Goal: Transaction & Acquisition: Purchase product/service

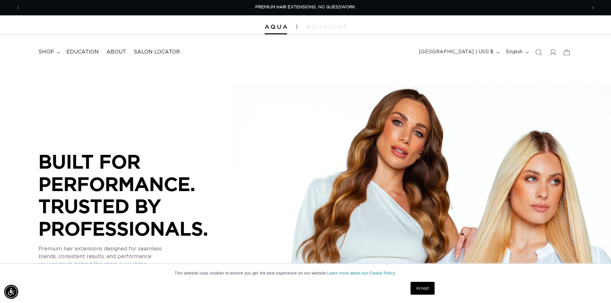
click at [422, 287] on link "Accept" at bounding box center [423, 288] width 24 height 13
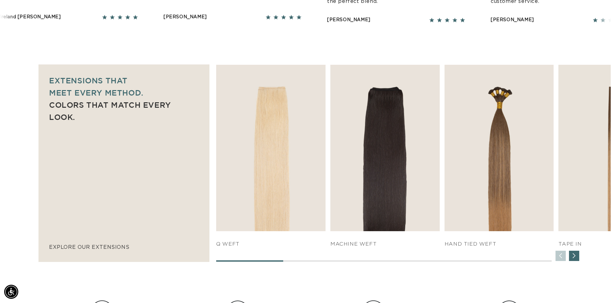
scroll to position [0, 1132]
click at [573, 257] on div "Next slide" at bounding box center [574, 256] width 10 height 10
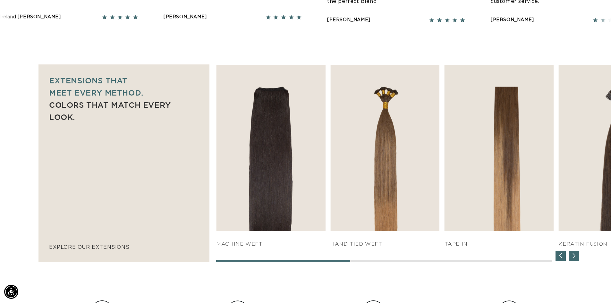
click at [575, 257] on div "Next slide" at bounding box center [574, 256] width 10 height 10
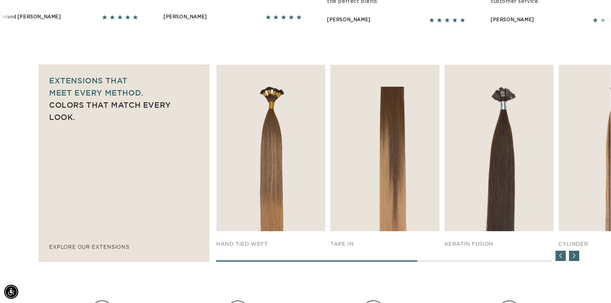
click at [575, 257] on div "Next slide" at bounding box center [574, 256] width 10 height 10
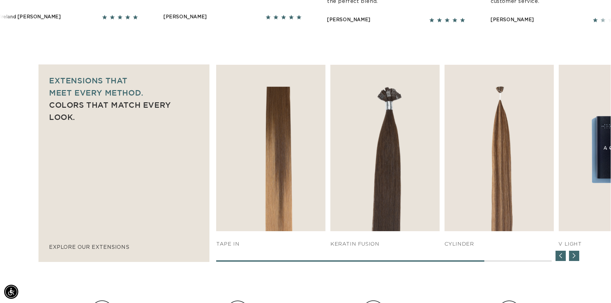
scroll to position [0, 0]
click at [575, 257] on div "Next slide" at bounding box center [574, 256] width 10 height 10
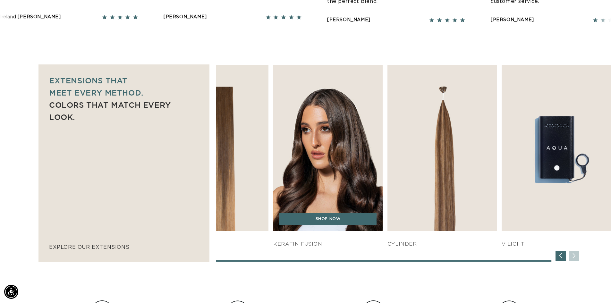
scroll to position [0, 566]
click at [314, 139] on img "5 / 7" at bounding box center [328, 148] width 115 height 175
click at [341, 218] on link "SHOP NOW" at bounding box center [328, 219] width 97 height 12
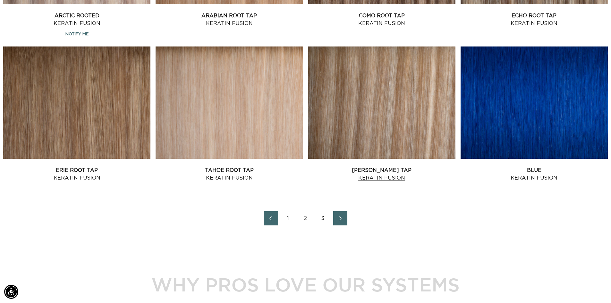
scroll to position [0, 566]
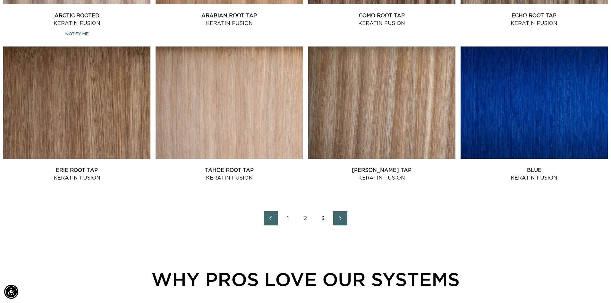
click at [322, 218] on link "3" at bounding box center [323, 219] width 14 height 14
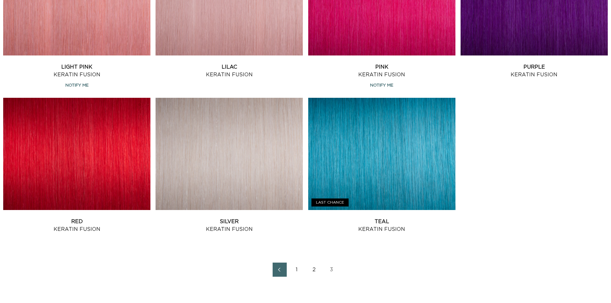
scroll to position [449, 0]
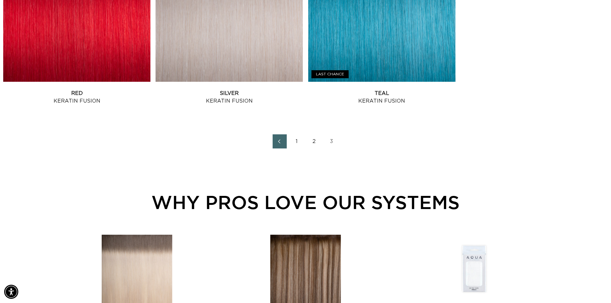
click at [316, 140] on link "2" at bounding box center [315, 141] width 14 height 14
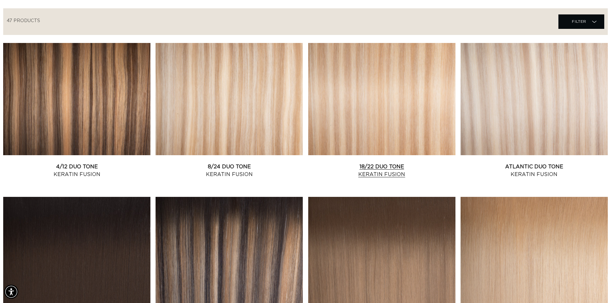
scroll to position [160, 0]
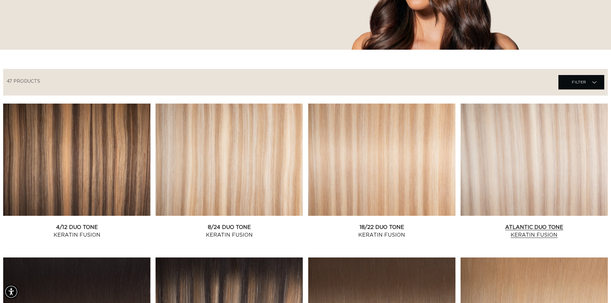
click at [513, 224] on link "Atlantic Duo Tone Keratin Fusion" at bounding box center [534, 231] width 147 height 15
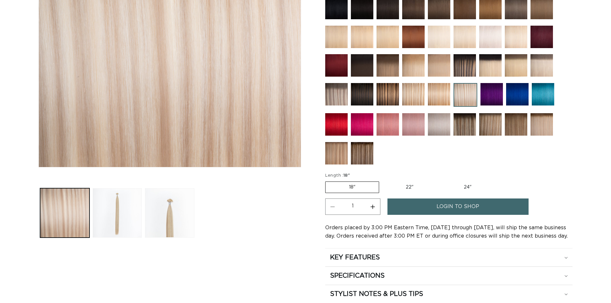
scroll to position [225, 0]
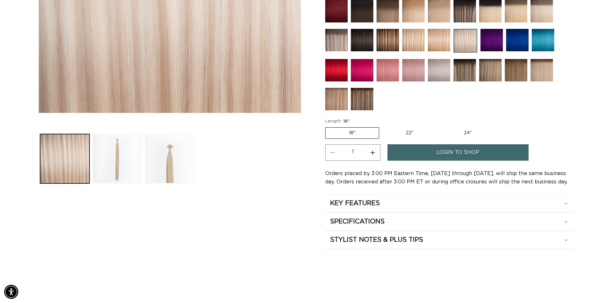
click at [421, 133] on label "22" Variant sold out or unavailable" at bounding box center [410, 133] width 55 height 11
click at [383, 126] on input "22" Variant sold out or unavailable" at bounding box center [383, 126] width 0 height 0
radio input "true"
click at [468, 134] on label "24" Variant sold out or unavailable" at bounding box center [468, 133] width 55 height 11
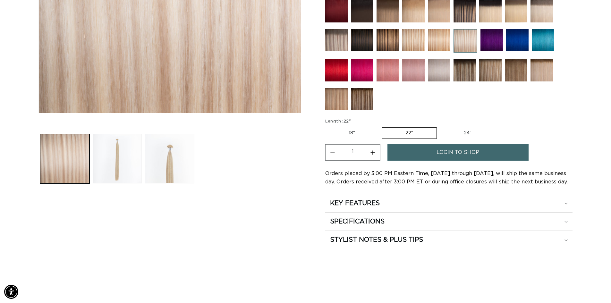
click at [441, 126] on input "24" Variant sold out or unavailable" at bounding box center [440, 126] width 0 height 0
radio input "true"
click at [438, 205] on div "KEY FEATURES" at bounding box center [449, 203] width 238 height 8
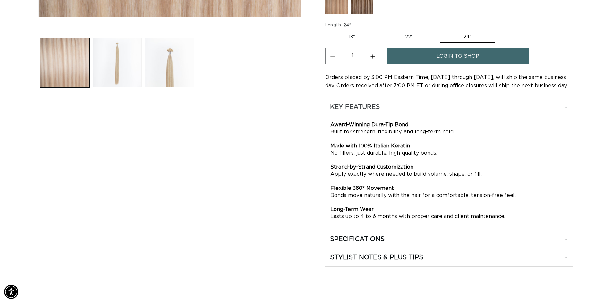
scroll to position [0, 0]
click at [490, 107] on div "KEY FEATURES" at bounding box center [449, 107] width 238 height 8
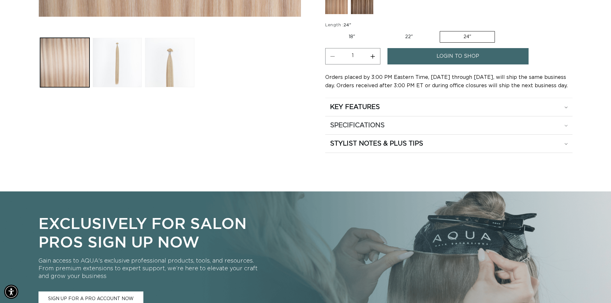
click at [443, 128] on div "SPECIFICATIONS" at bounding box center [449, 125] width 238 height 8
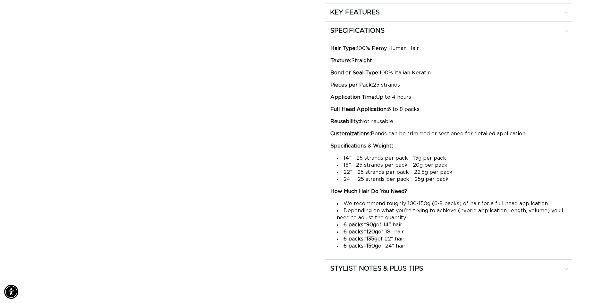
scroll to position [353, 0]
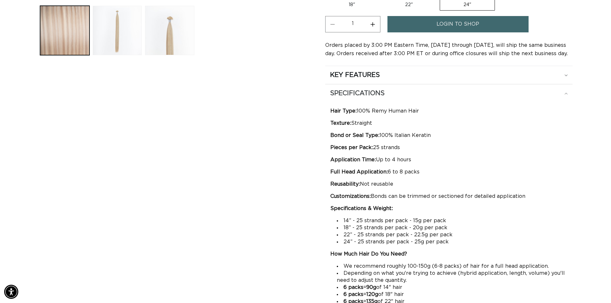
click at [429, 91] on div "SPECIFICATIONS" at bounding box center [449, 93] width 238 height 8
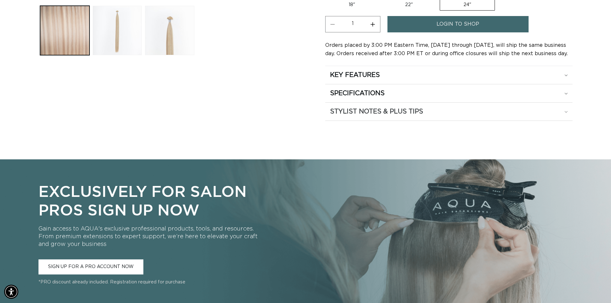
click at [427, 110] on div "STYLIST NOTES & PLUS TIPS" at bounding box center [449, 112] width 238 height 8
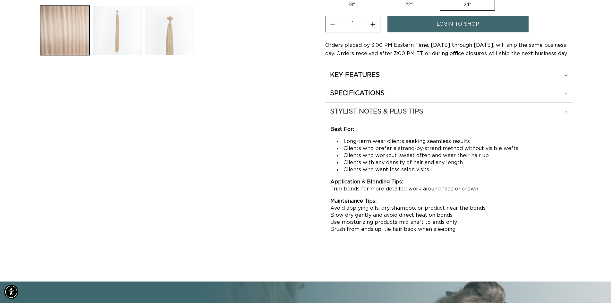
scroll to position [0, 1132]
click at [427, 110] on div "STYLIST NOTES & PLUS TIPS" at bounding box center [449, 112] width 238 height 8
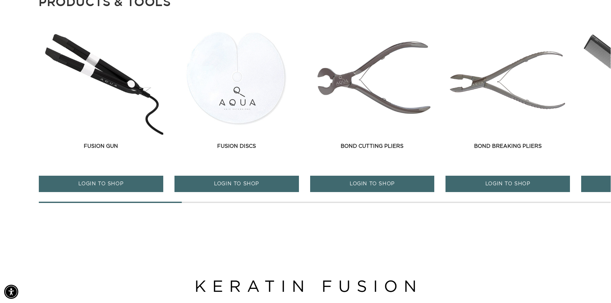
scroll to position [0, 0]
drag, startPoint x: 152, startPoint y: 203, endPoint x: 208, endPoint y: 204, distance: 56.2
click at [208, 204] on main "Home Atlantic Duo Tone - Keratin Fusion Skip to product information Open media …" at bounding box center [305, 59] width 611 height 1593
click at [222, 202] on div "Fusion Discs Fusion Discs LOGIN TO SHOP" at bounding box center [237, 111] width 125 height 179
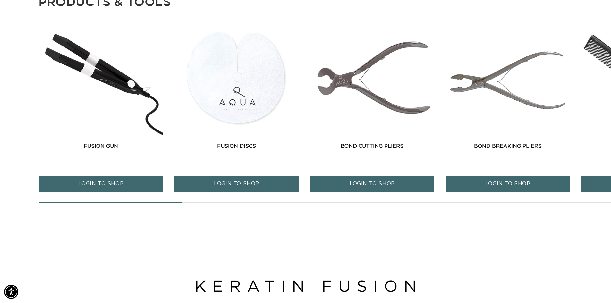
click at [229, 203] on div at bounding box center [325, 202] width 572 height 1
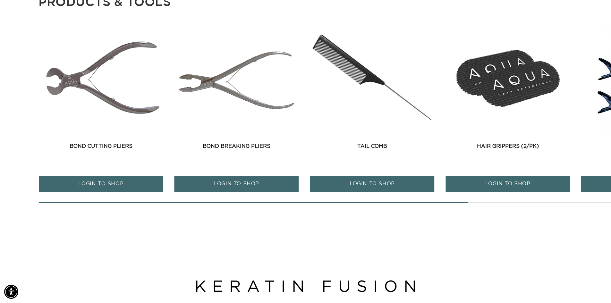
scroll to position [0, 566]
drag, startPoint x: 304, startPoint y: 203, endPoint x: 388, endPoint y: 210, distance: 84.1
click at [346, 203] on span at bounding box center [253, 202] width 429 height 1
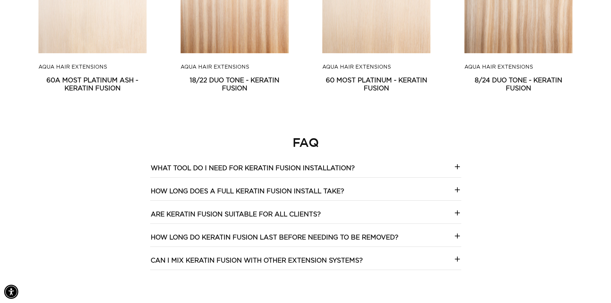
scroll to position [0, 0]
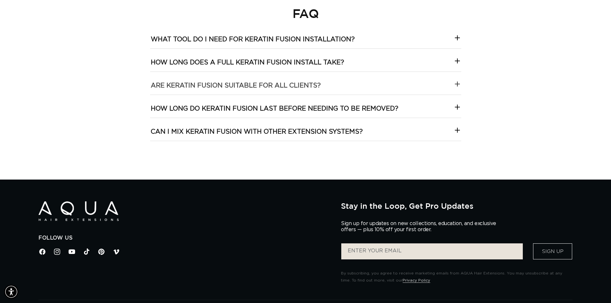
click at [458, 83] on icon at bounding box center [458, 84] width 8 height 8
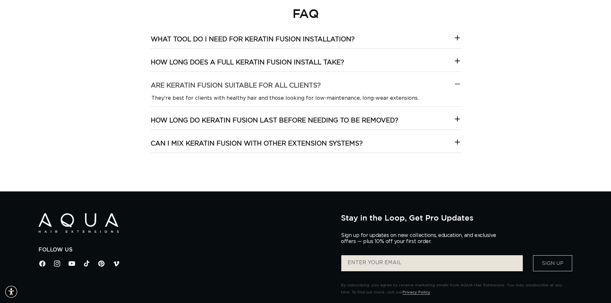
scroll to position [0, 1132]
click at [456, 85] on icon at bounding box center [458, 84] width 8 height 8
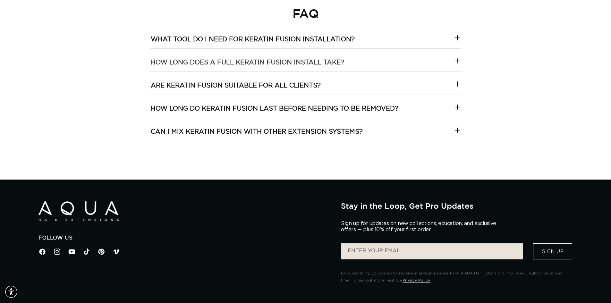
click at [455, 66] on div at bounding box center [458, 62] width 8 height 11
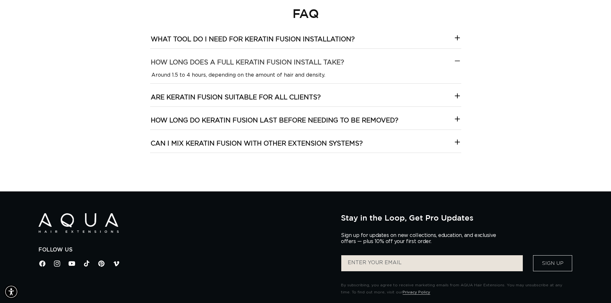
scroll to position [0, 0]
click at [455, 66] on div at bounding box center [458, 62] width 8 height 11
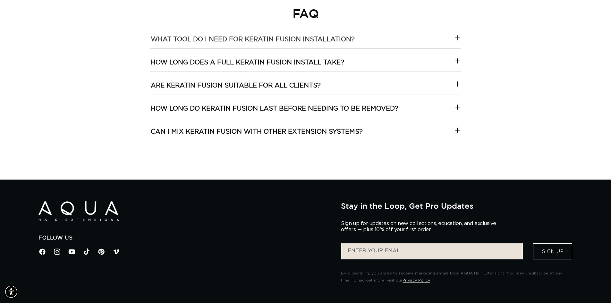
click at [457, 40] on icon at bounding box center [458, 38] width 8 height 8
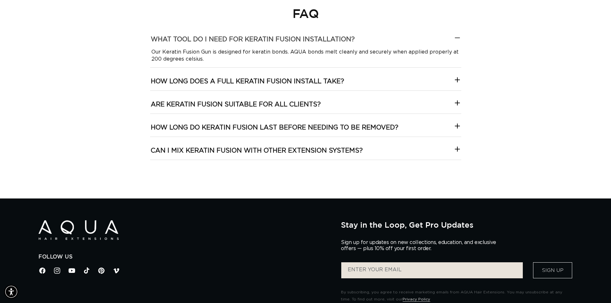
click at [455, 40] on icon at bounding box center [458, 38] width 8 height 8
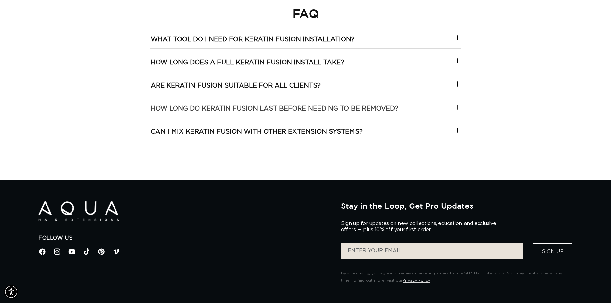
scroll to position [0, 566]
click at [457, 105] on icon at bounding box center [458, 107] width 8 height 8
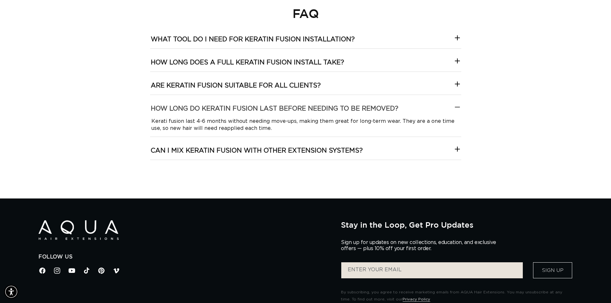
scroll to position [0, 0]
click at [457, 105] on icon at bounding box center [458, 107] width 8 height 8
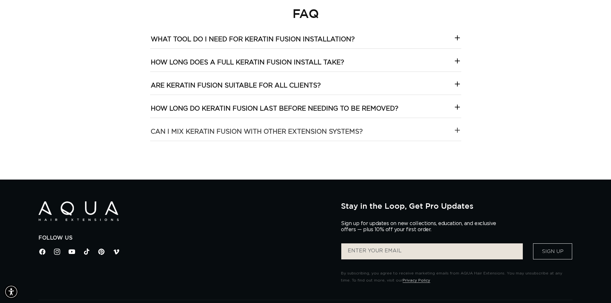
click at [456, 130] on icon at bounding box center [458, 130] width 8 height 8
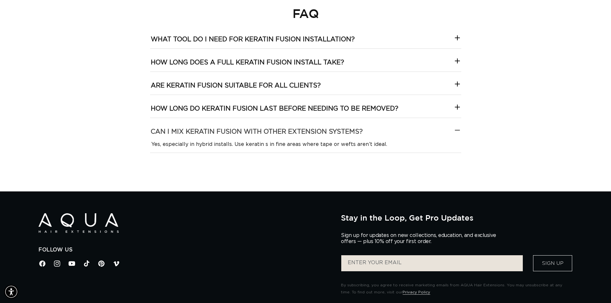
scroll to position [0, 1132]
click at [456, 130] on icon at bounding box center [458, 130] width 8 height 8
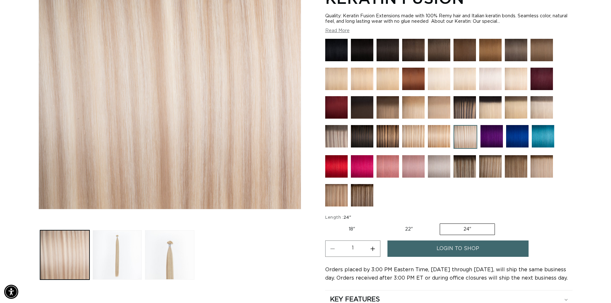
scroll to position [0, 566]
